Goal: Information Seeking & Learning: Learn about a topic

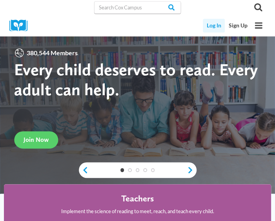
click at [216, 25] on link "Log In" at bounding box center [214, 26] width 22 height 14
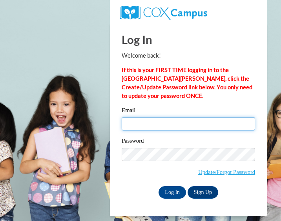
click at [168, 123] on input "Email" at bounding box center [187, 123] width 133 height 13
type input "Nash.Jasmyn.A@muscogee.k12.ga.us"
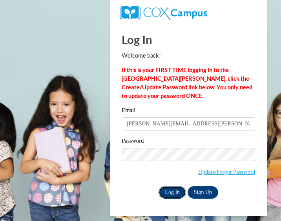
click at [170, 187] on input "Log In" at bounding box center [171, 192] width 27 height 13
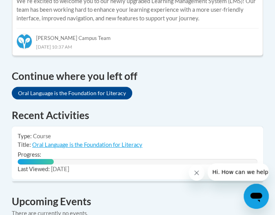
scroll to position [601, 0]
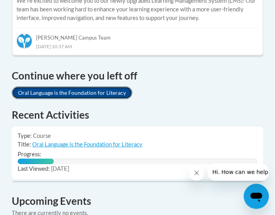
click at [103, 87] on link "Oral Language is the Foundation for Literacy" at bounding box center [72, 93] width 120 height 13
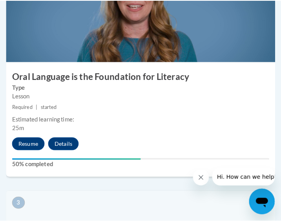
scroll to position [485, 0]
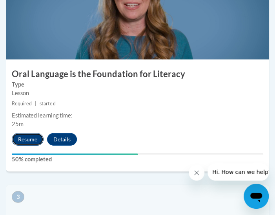
click at [32, 142] on button "Resume" at bounding box center [28, 139] width 32 height 13
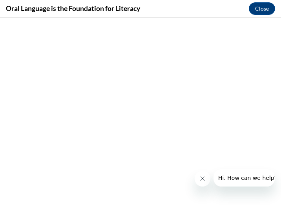
click at [205, 179] on button "Close message from company" at bounding box center [202, 179] width 16 height 16
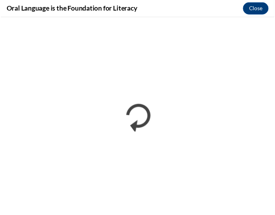
scroll to position [0, 0]
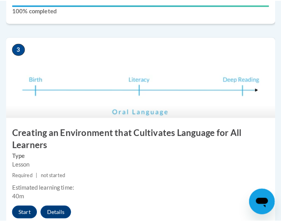
scroll to position [679, 0]
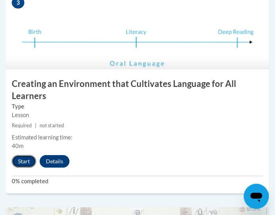
click at [24, 160] on button "Start" at bounding box center [24, 161] width 24 height 13
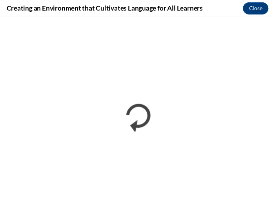
scroll to position [0, 0]
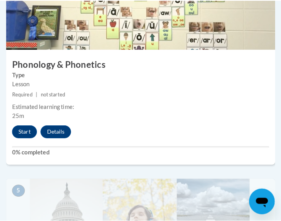
scroll to position [917, 0]
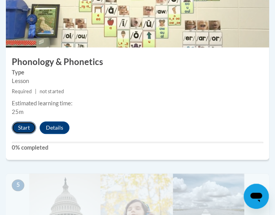
click at [24, 127] on button "Start" at bounding box center [24, 127] width 24 height 13
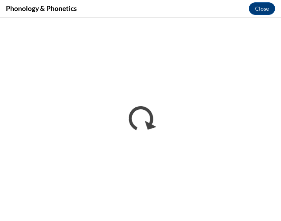
scroll to position [0, 0]
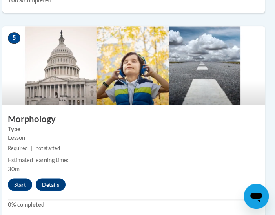
scroll to position [1050, 4]
